Goal: Task Accomplishment & Management: Manage account settings

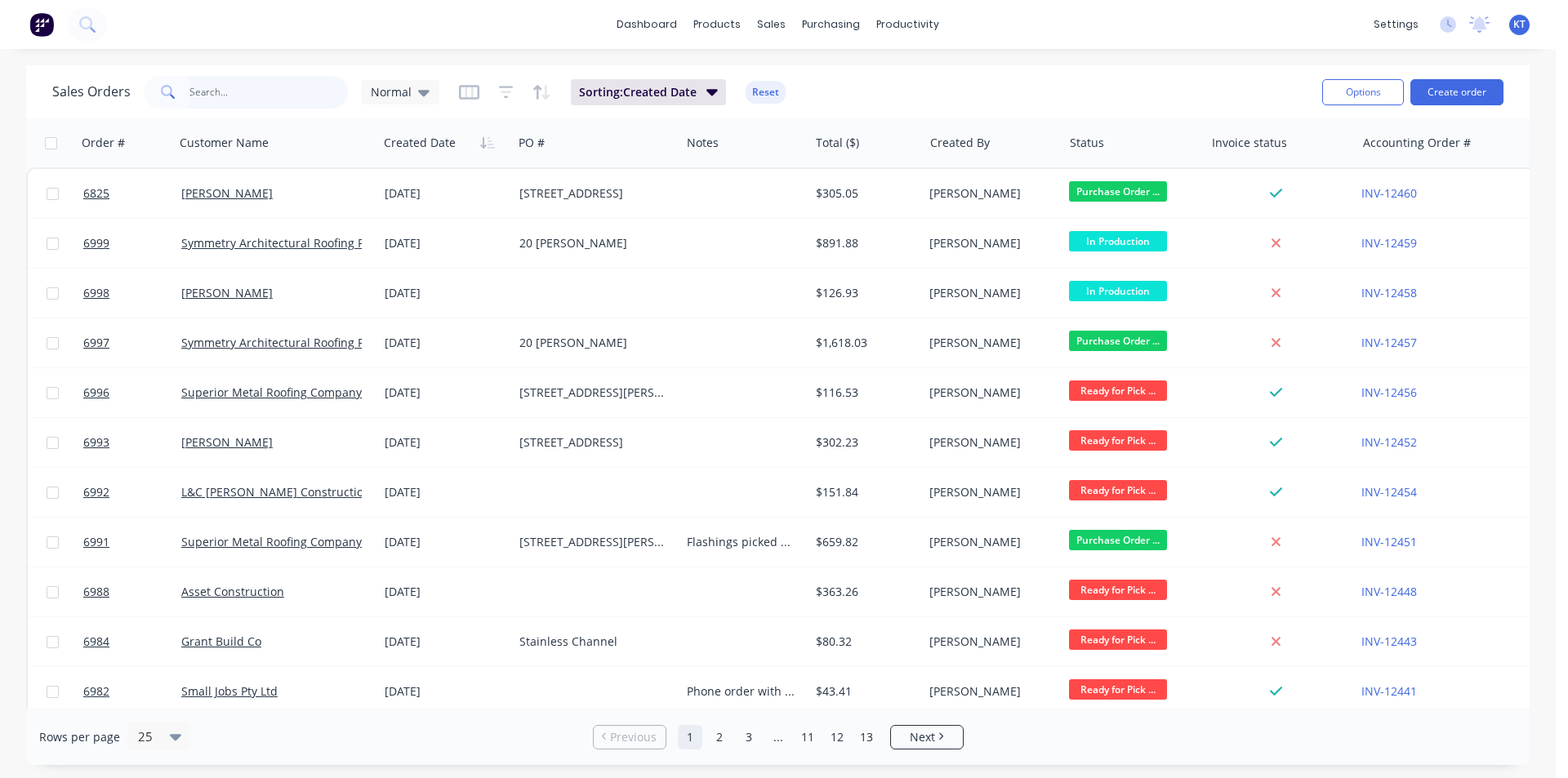
click at [240, 90] on input "text" at bounding box center [270, 91] width 159 height 32
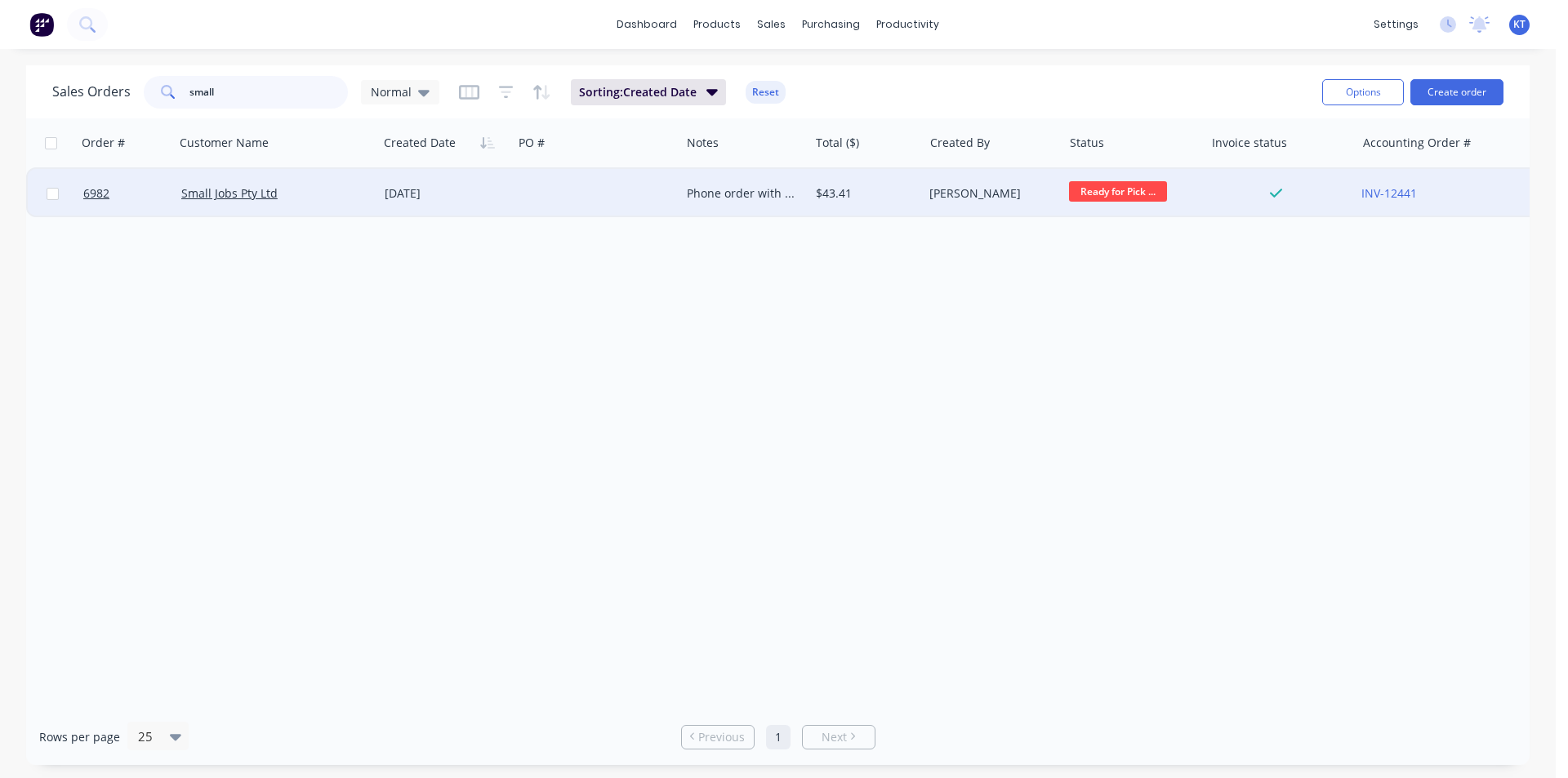
type input "small"
click at [578, 197] on div at bounding box center [596, 194] width 167 height 49
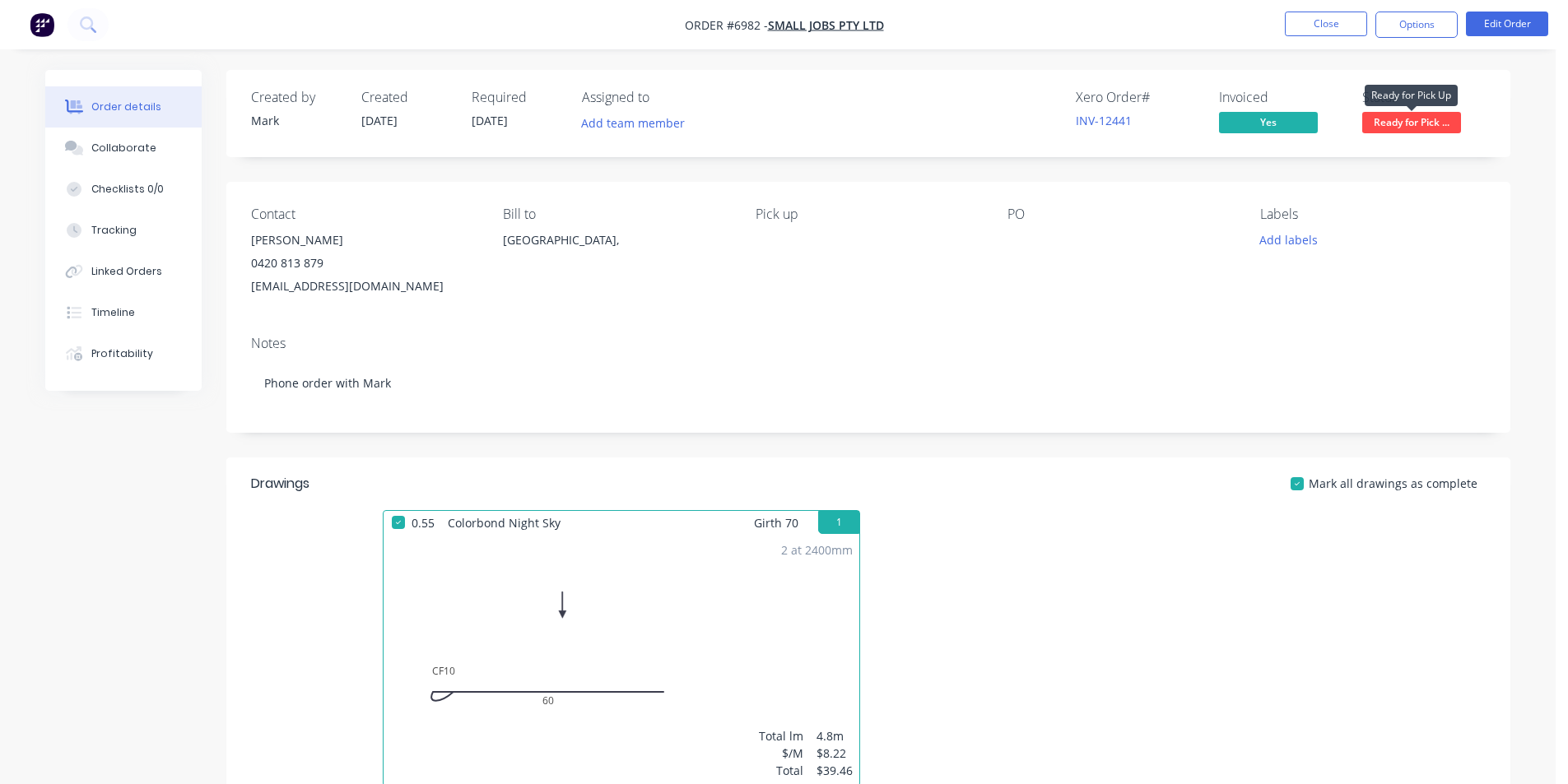
click at [1437, 122] on span "Ready for Pick ..." at bounding box center [1412, 122] width 99 height 21
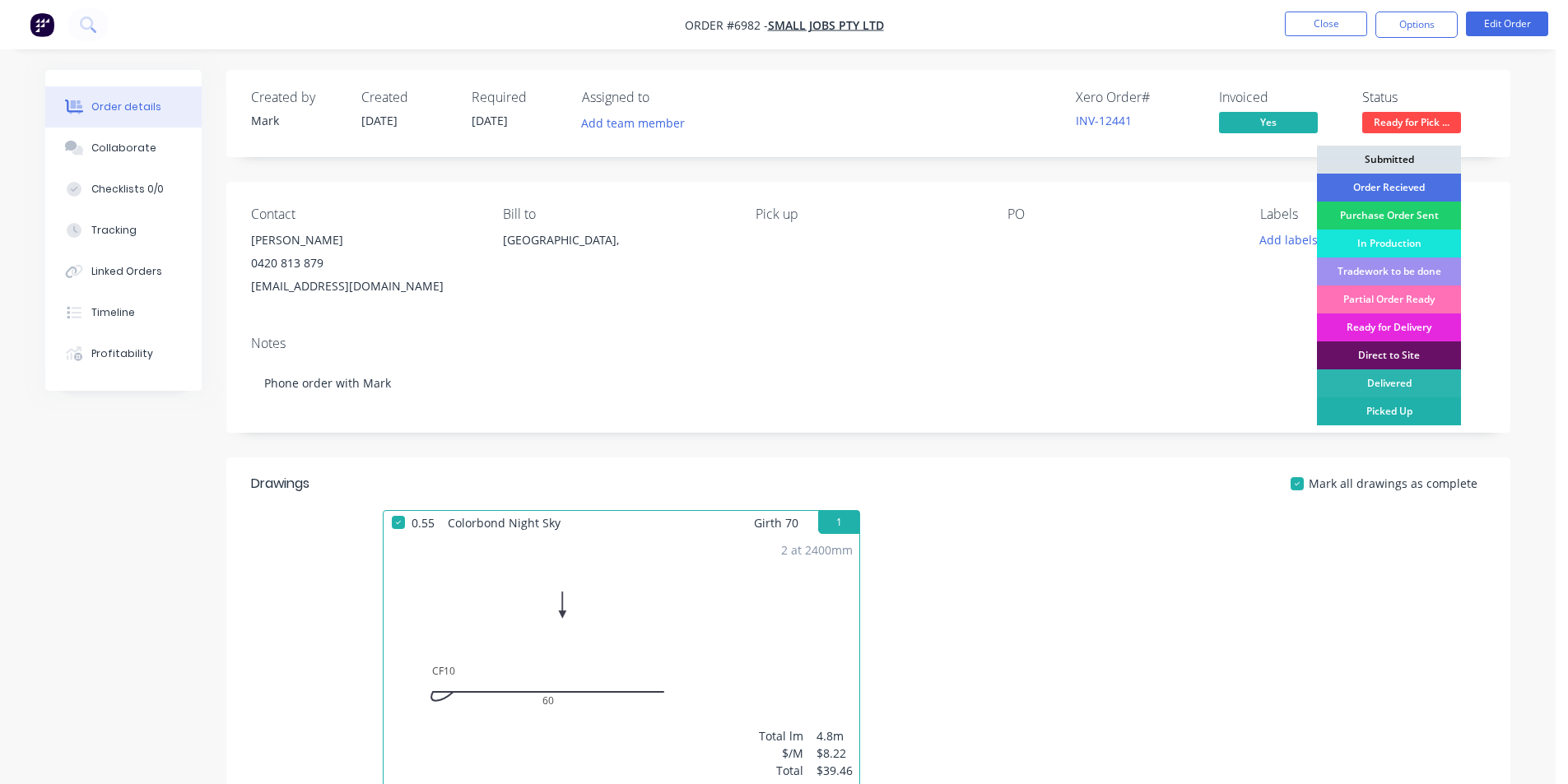
click at [1426, 414] on div "Picked Up" at bounding box center [1388, 411] width 144 height 28
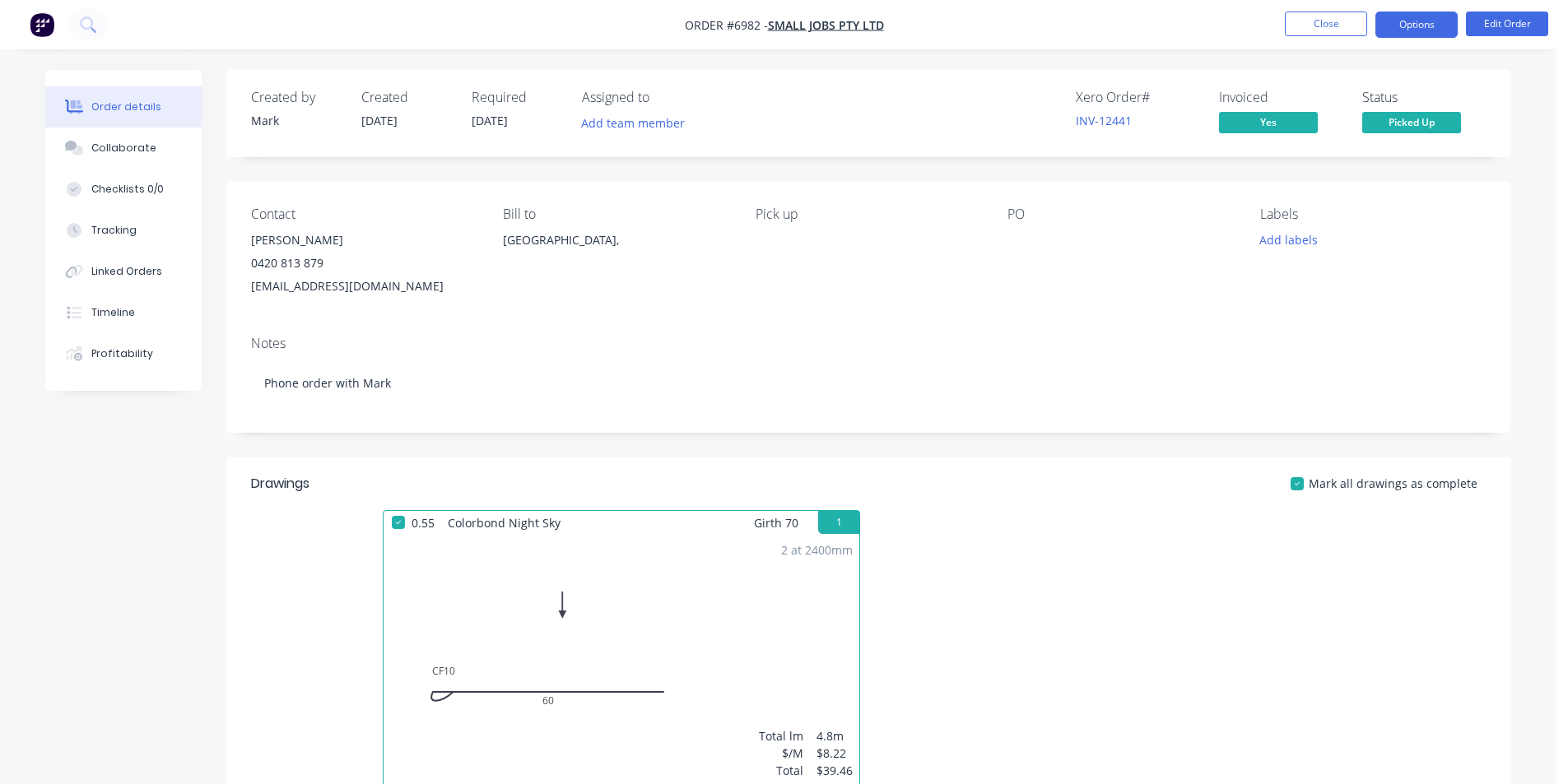
click at [1398, 28] on button "Options" at bounding box center [1416, 25] width 82 height 27
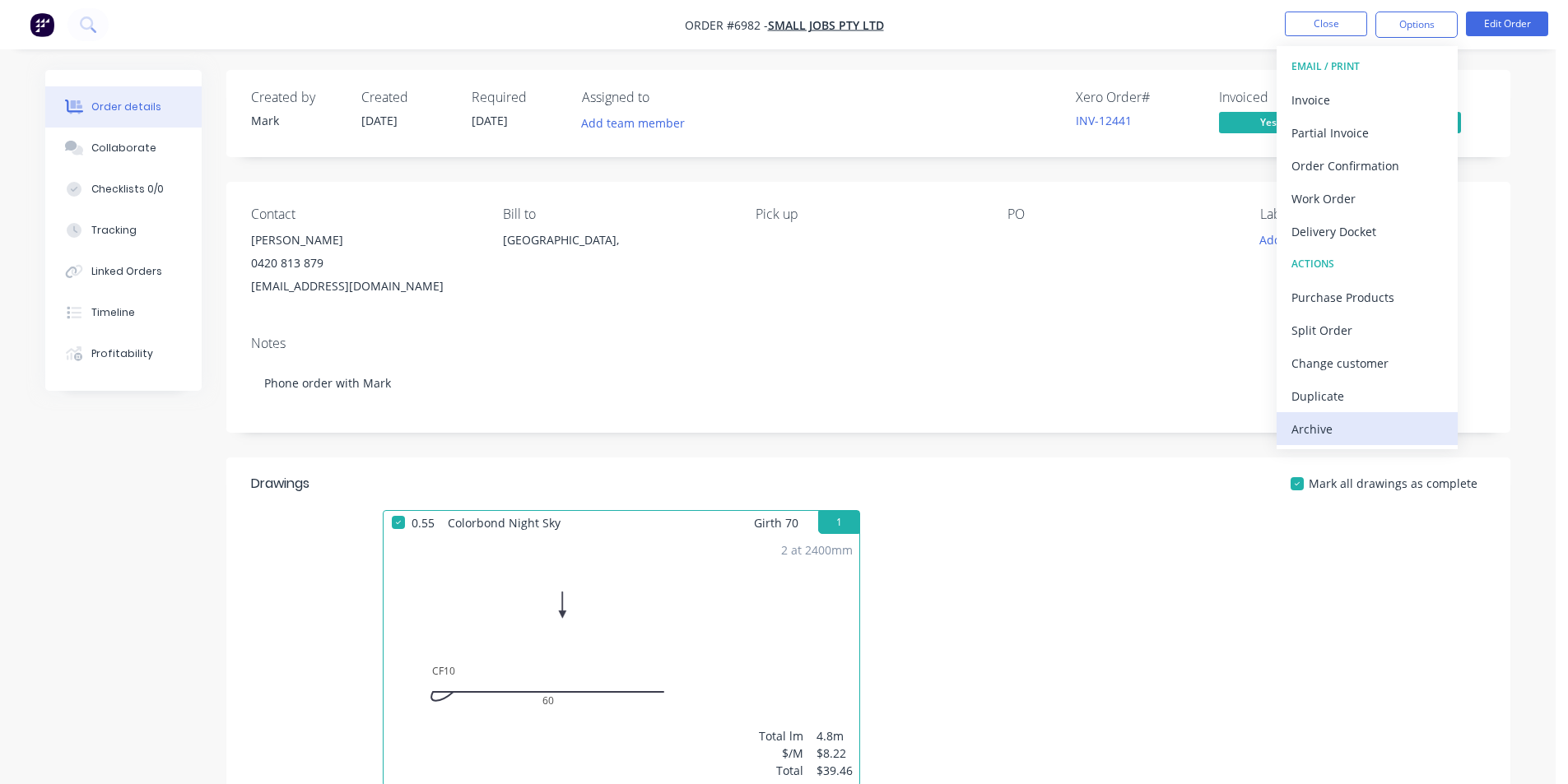
click at [1335, 420] on div "Archive" at bounding box center [1367, 429] width 152 height 24
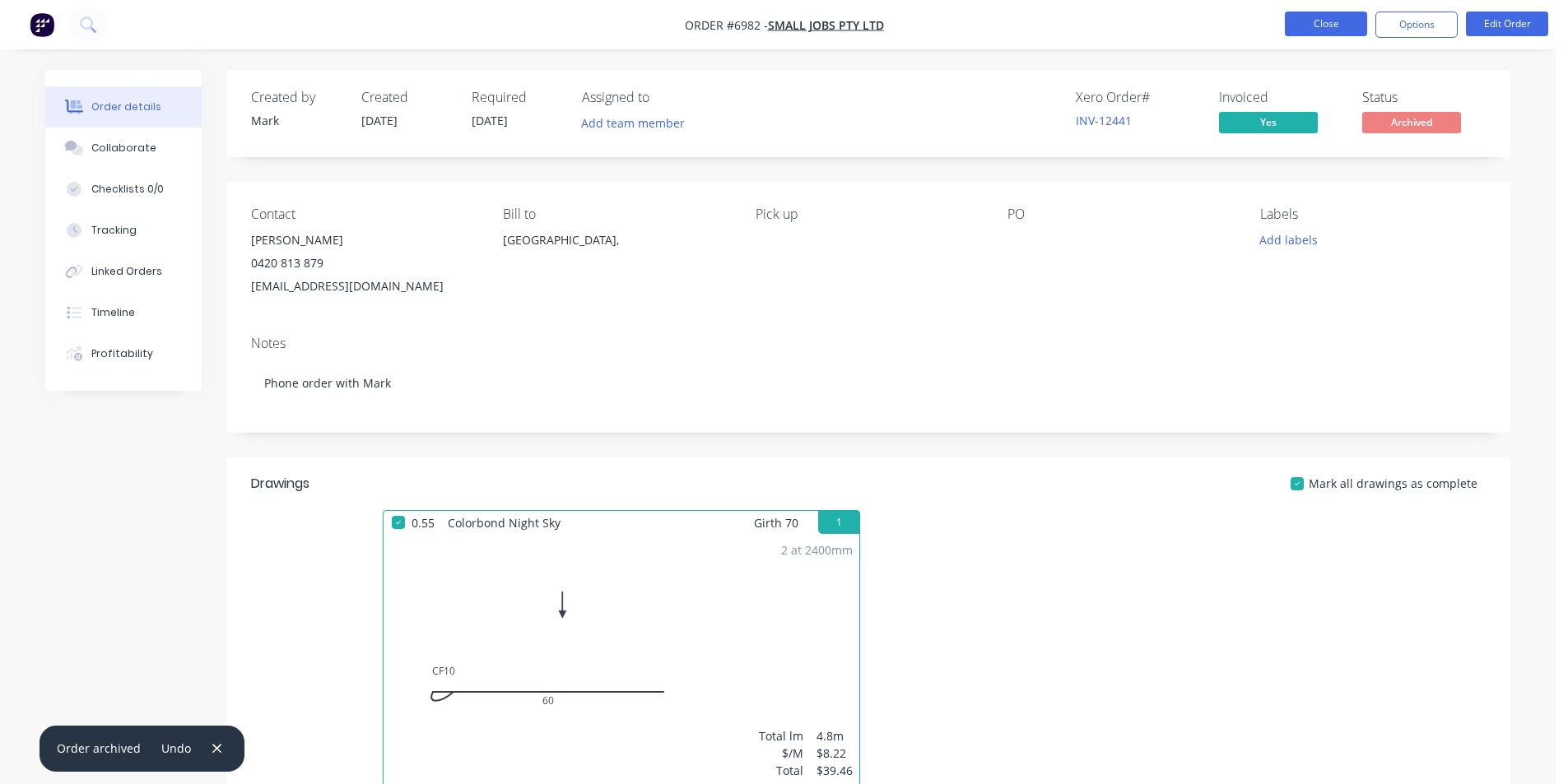
click at [1314, 28] on button "Close" at bounding box center [1326, 24] width 82 height 25
